Goal: Transaction & Acquisition: Purchase product/service

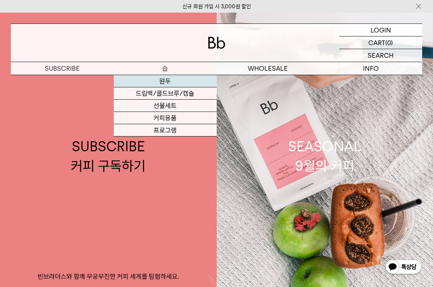
click at [163, 78] on link "원두" at bounding box center [165, 81] width 103 height 12
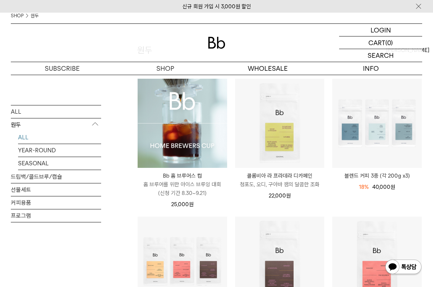
scroll to position [69, 0]
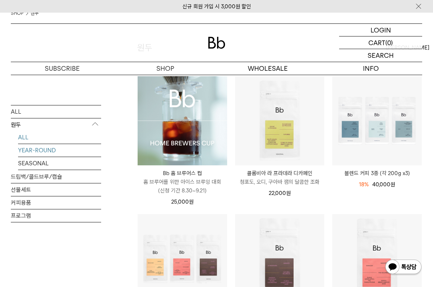
click at [42, 149] on link "YEAR-ROUND" at bounding box center [59, 150] width 83 height 13
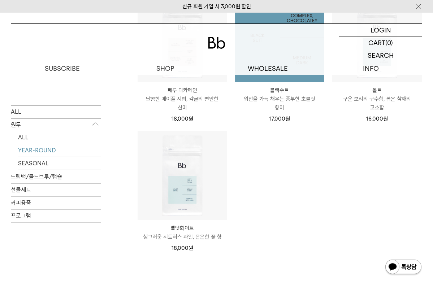
scroll to position [291, 0]
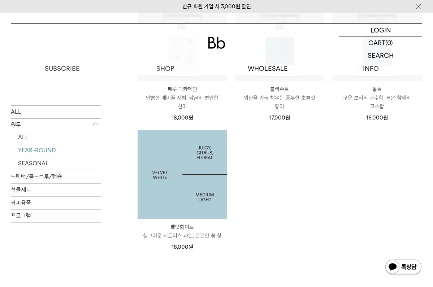
click at [192, 175] on img at bounding box center [183, 175] width 90 height 90
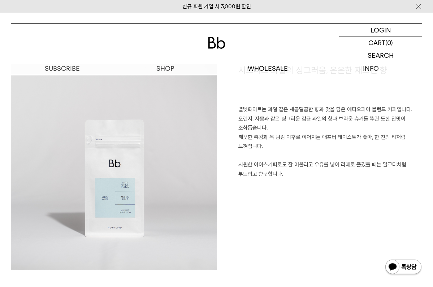
scroll to position [475, 0]
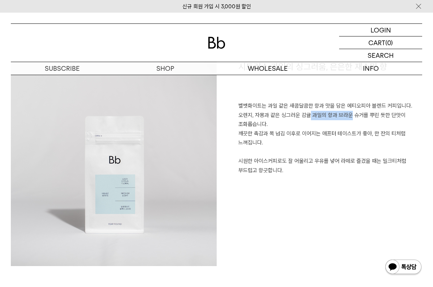
drag, startPoint x: 283, startPoint y: 112, endPoint x: 325, endPoint y: 112, distance: 41.9
click at [325, 112] on p "벨벳화이트는 과일 같은 새콤달콤한 향과 맛을 담은 에티오피아 블렌드 커피입니다. 오렌지, 자몽과 같은 싱그러운 감귤 과일의 향과 브라운 슈거를…" at bounding box center [330, 138] width 184 height 74
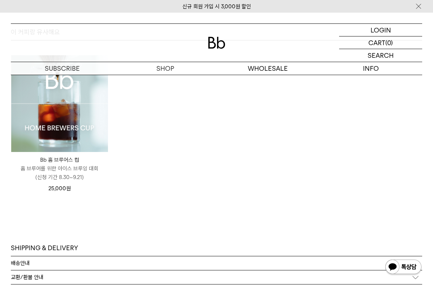
scroll to position [1895, 0]
